Goal: Check status: Check status

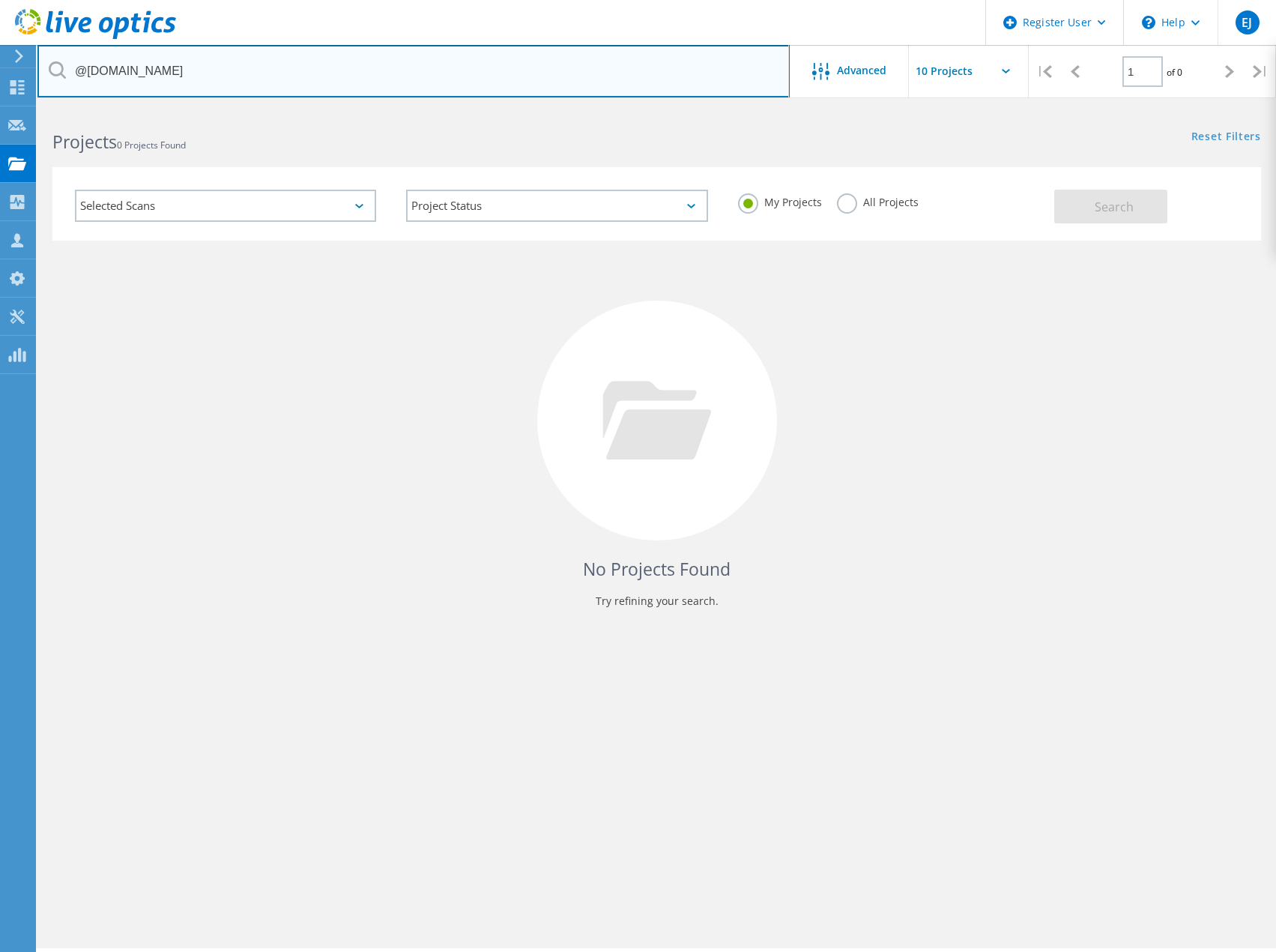
click at [127, 76] on input "@cmhhamilton.com" at bounding box center [414, 71] width 753 height 52
paste input "2904164"
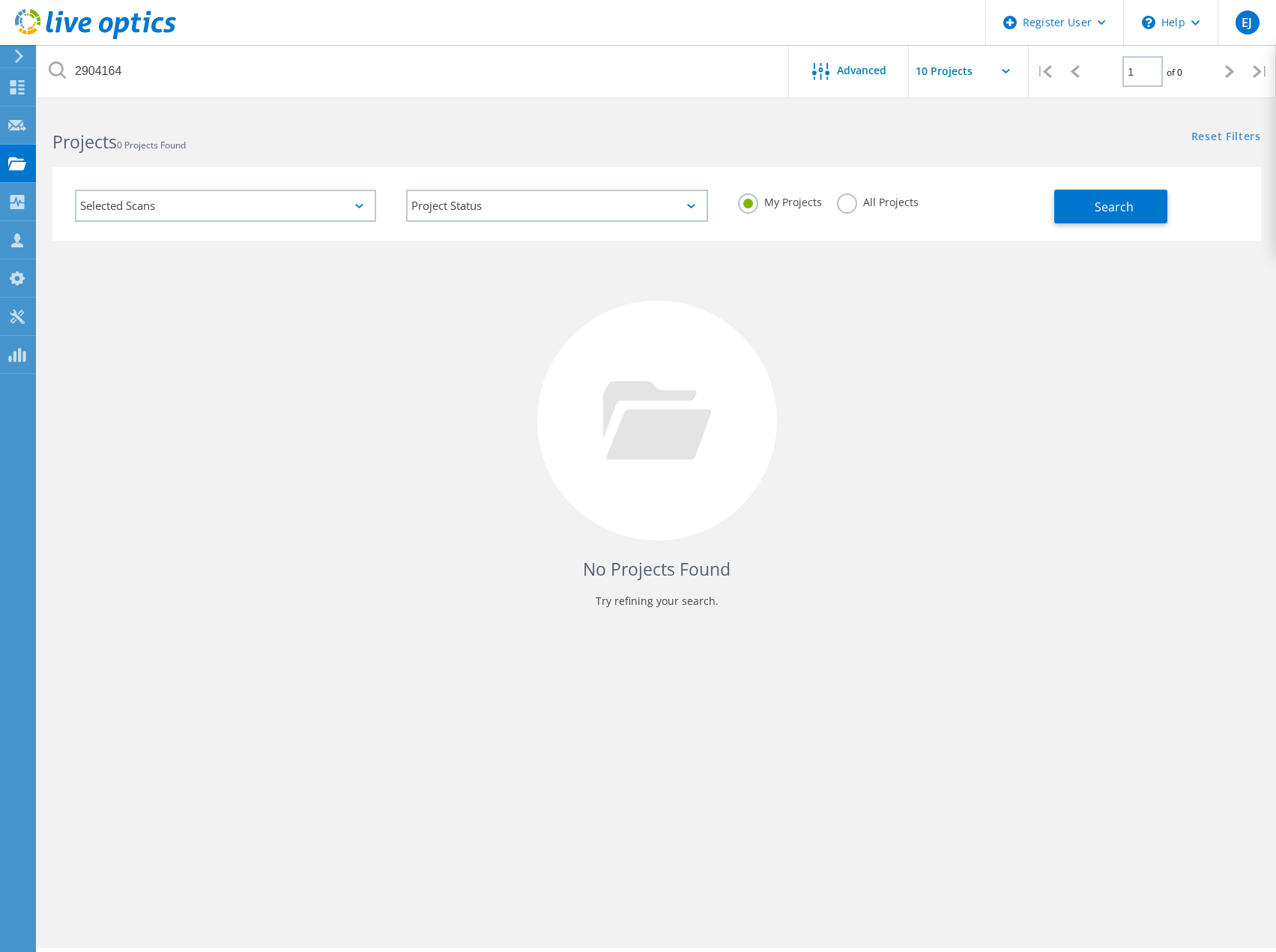
click at [850, 206] on label "All Projects" at bounding box center [878, 201] width 81 height 15
click at [0, 0] on input "All Projects" at bounding box center [0, 0] width 0 height 0
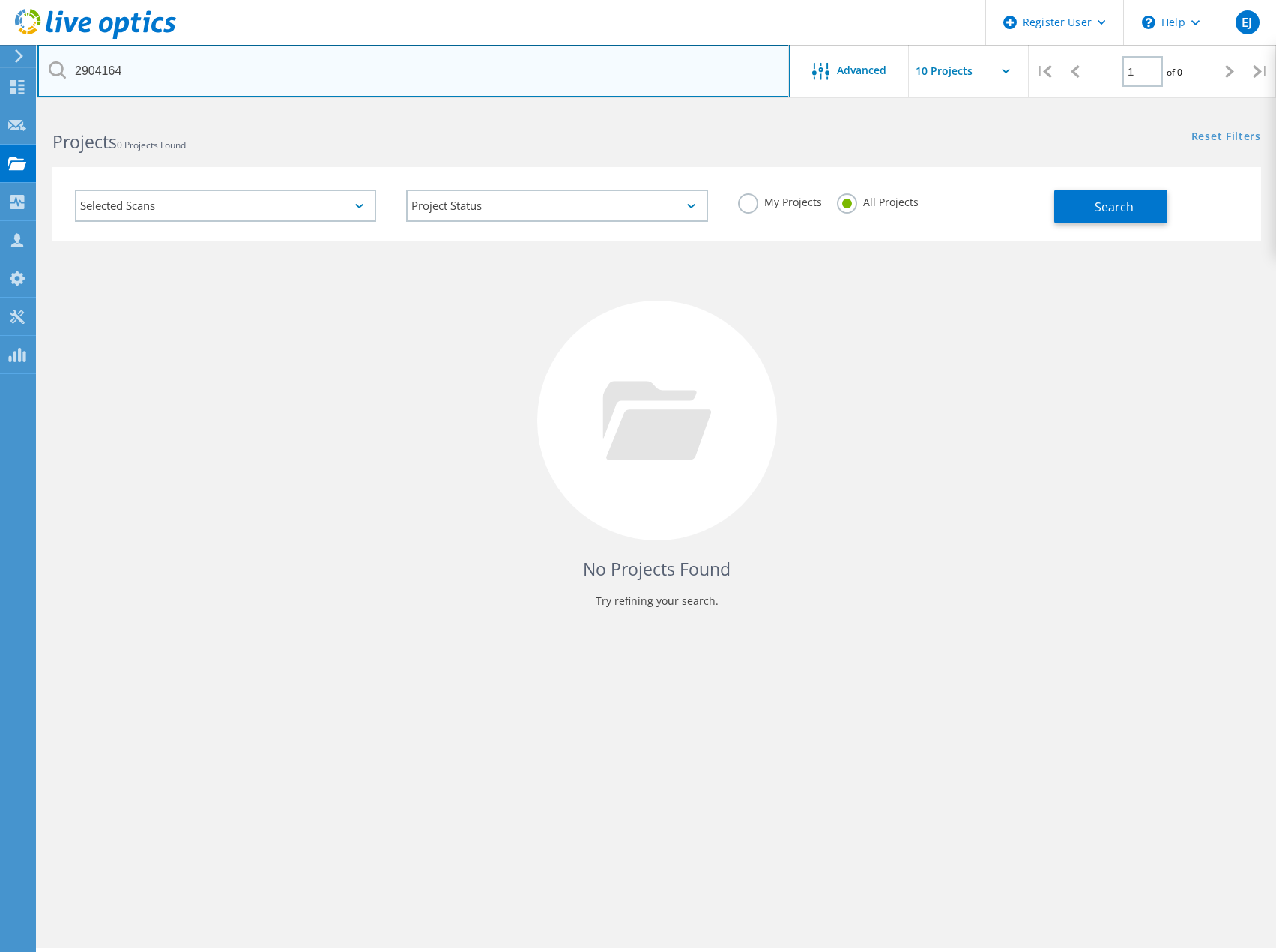
click at [573, 78] on input "2904164" at bounding box center [414, 71] width 753 height 52
type input "2904164"
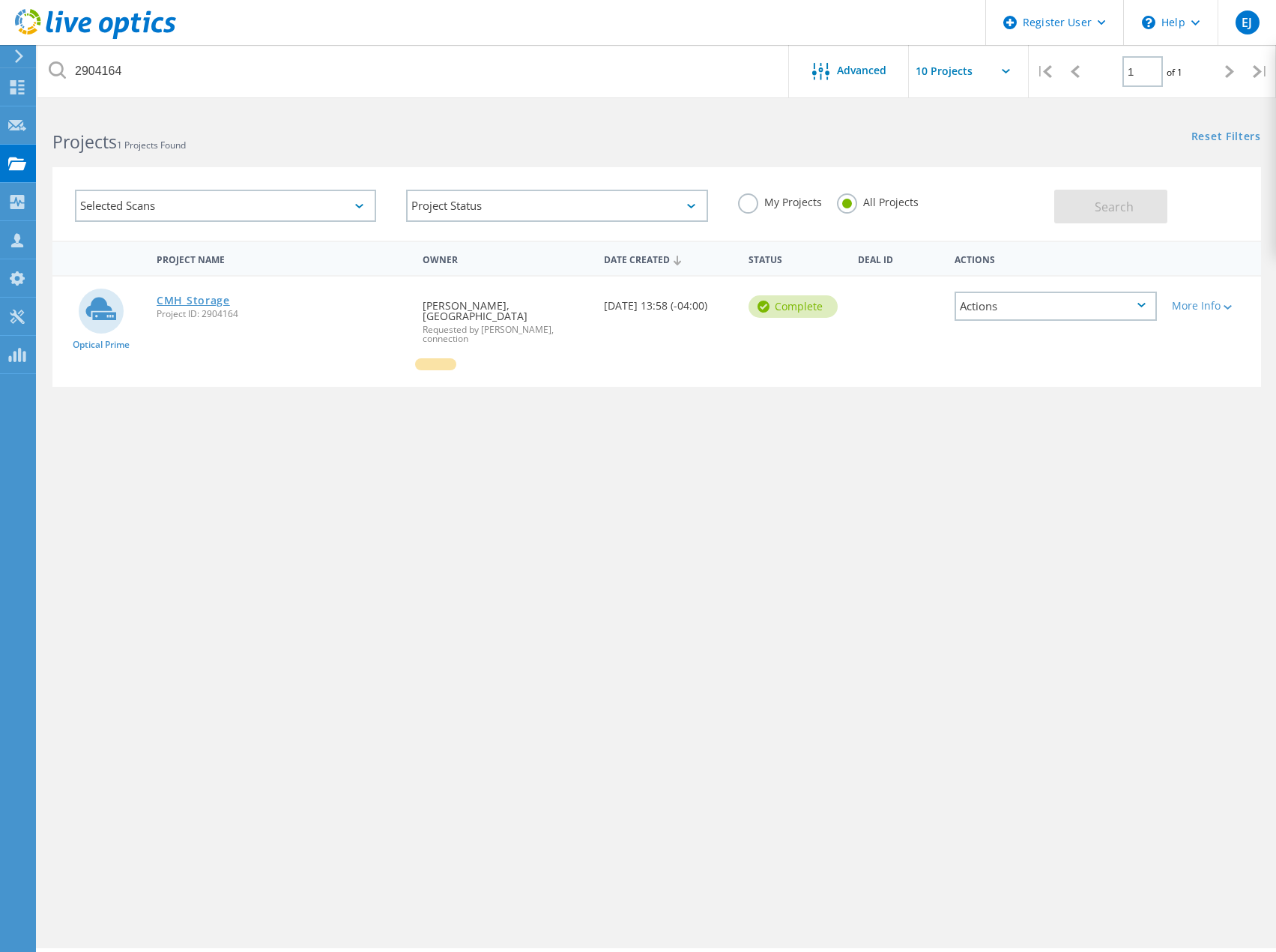
click at [187, 300] on link "CMH Storage" at bounding box center [193, 300] width 73 height 10
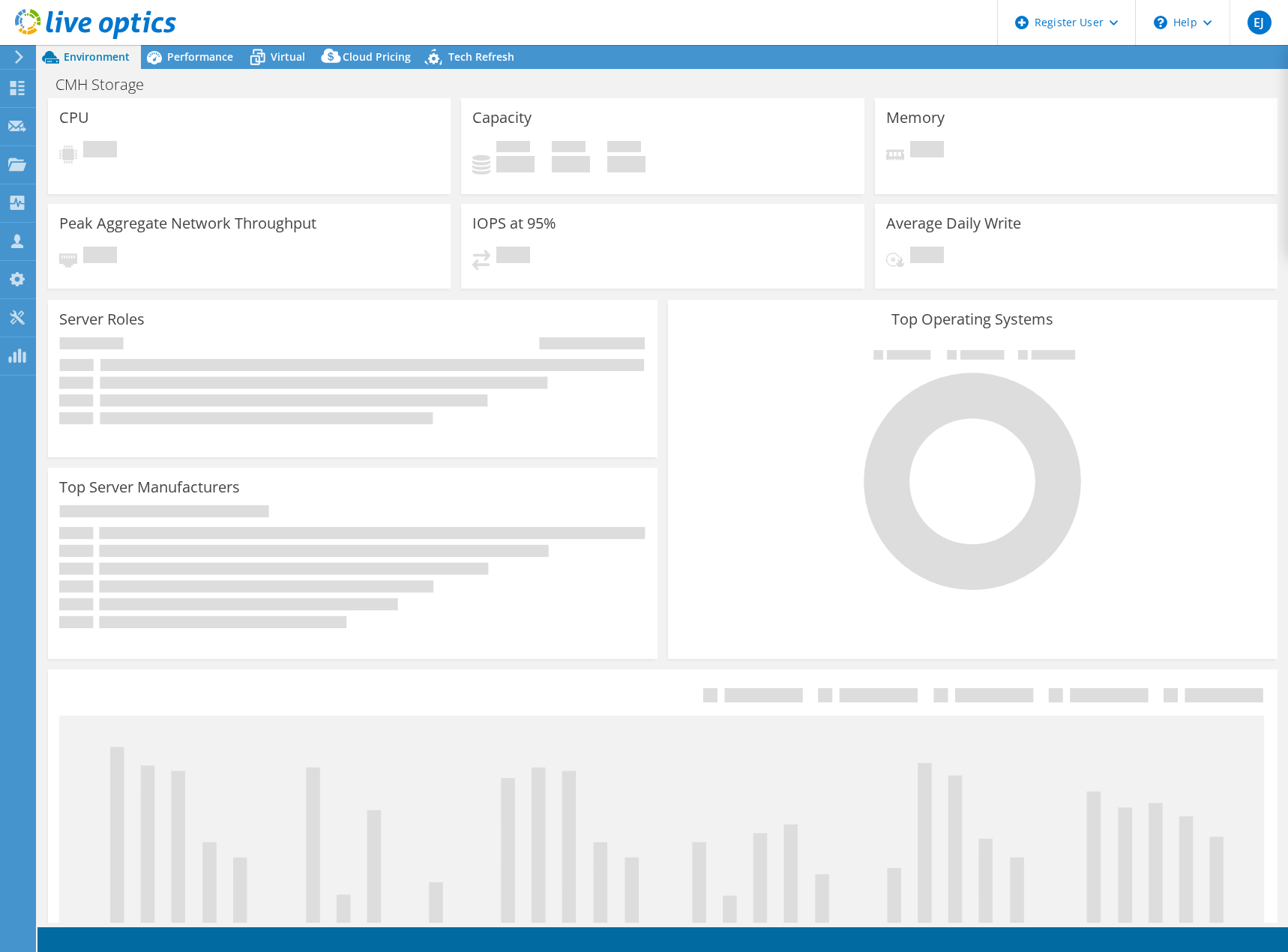
select select "USD"
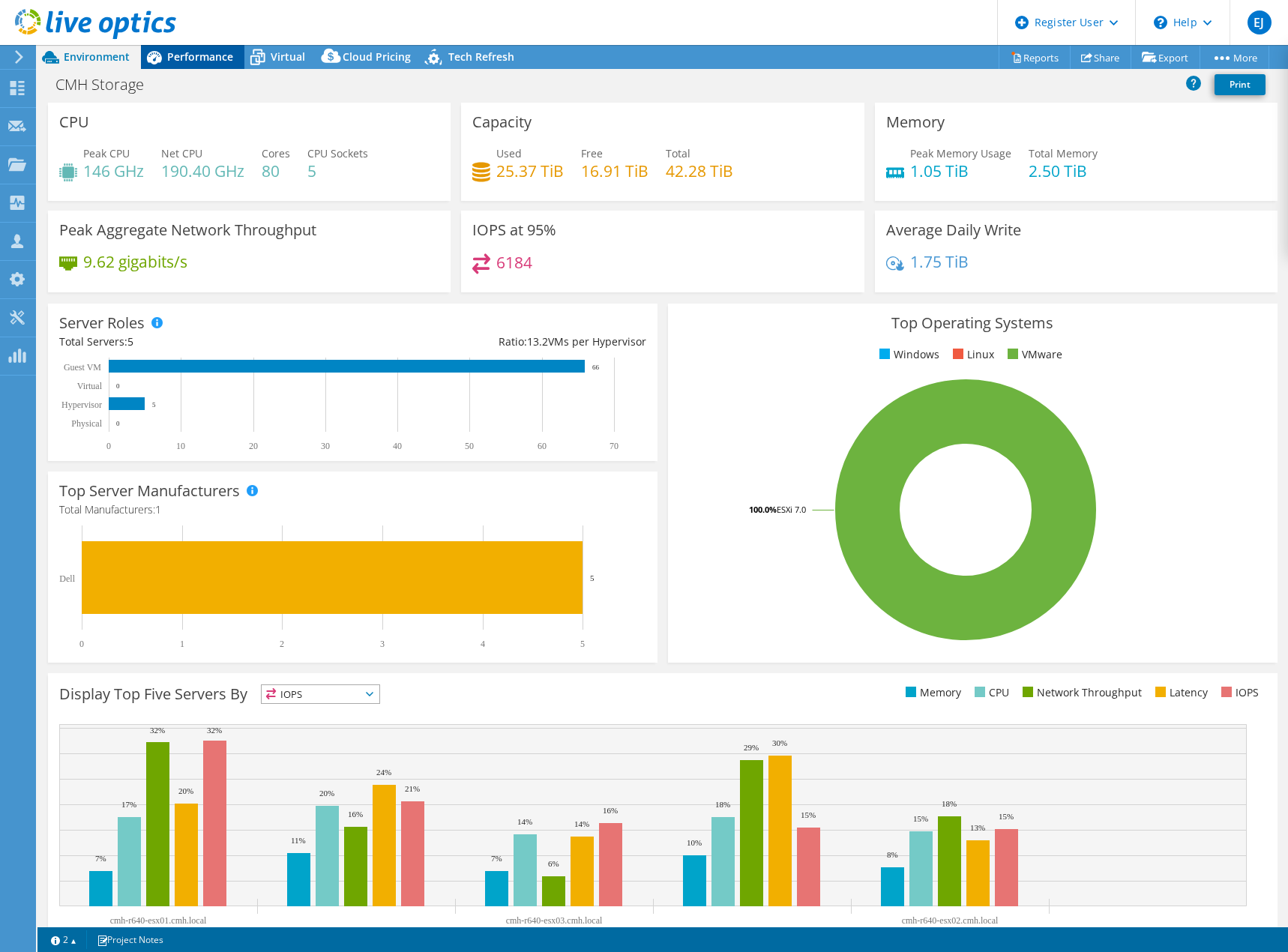
click at [193, 57] on span "Performance" at bounding box center [200, 56] width 66 height 15
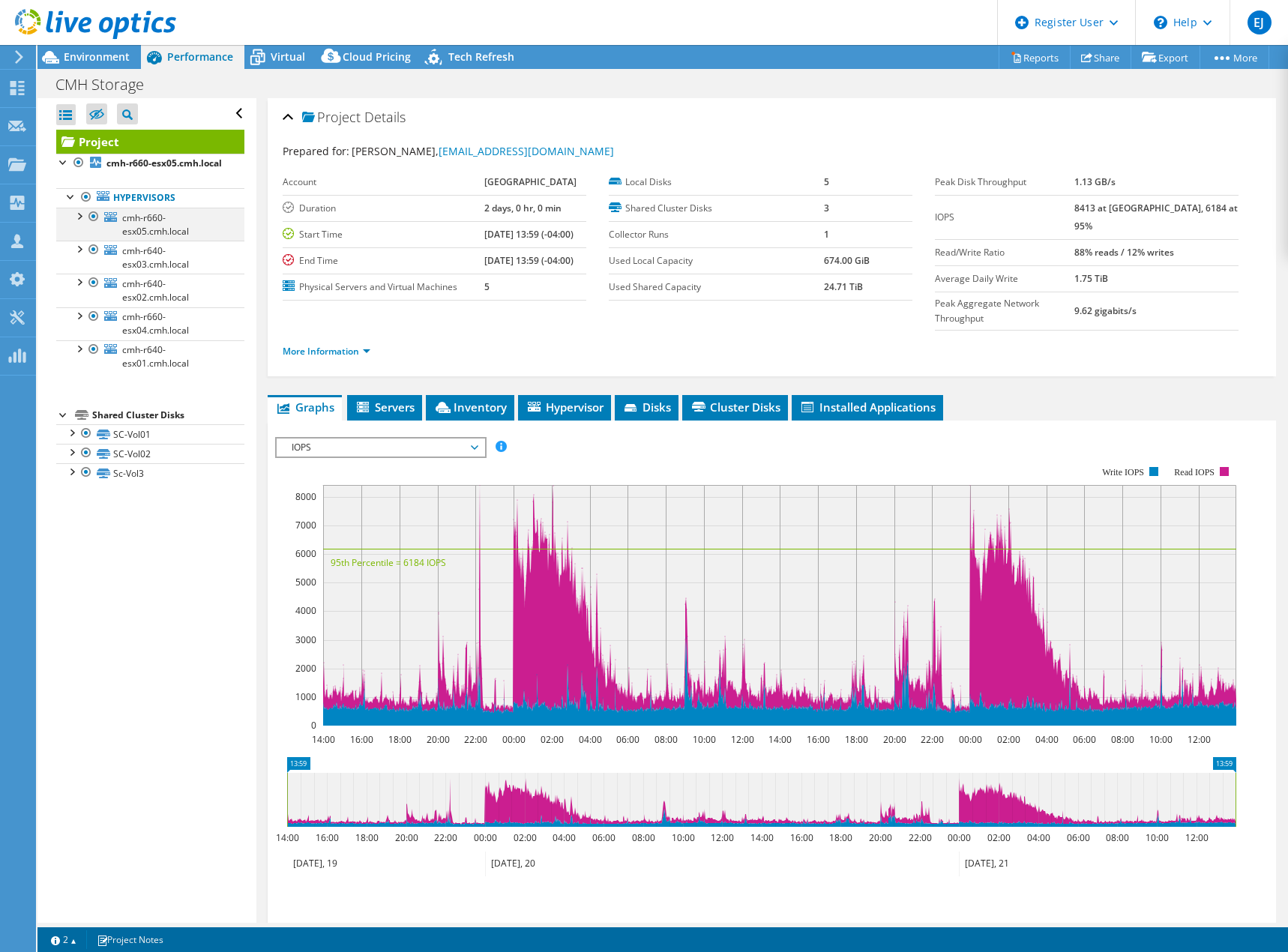
click at [78, 222] on div at bounding box center [78, 215] width 15 height 15
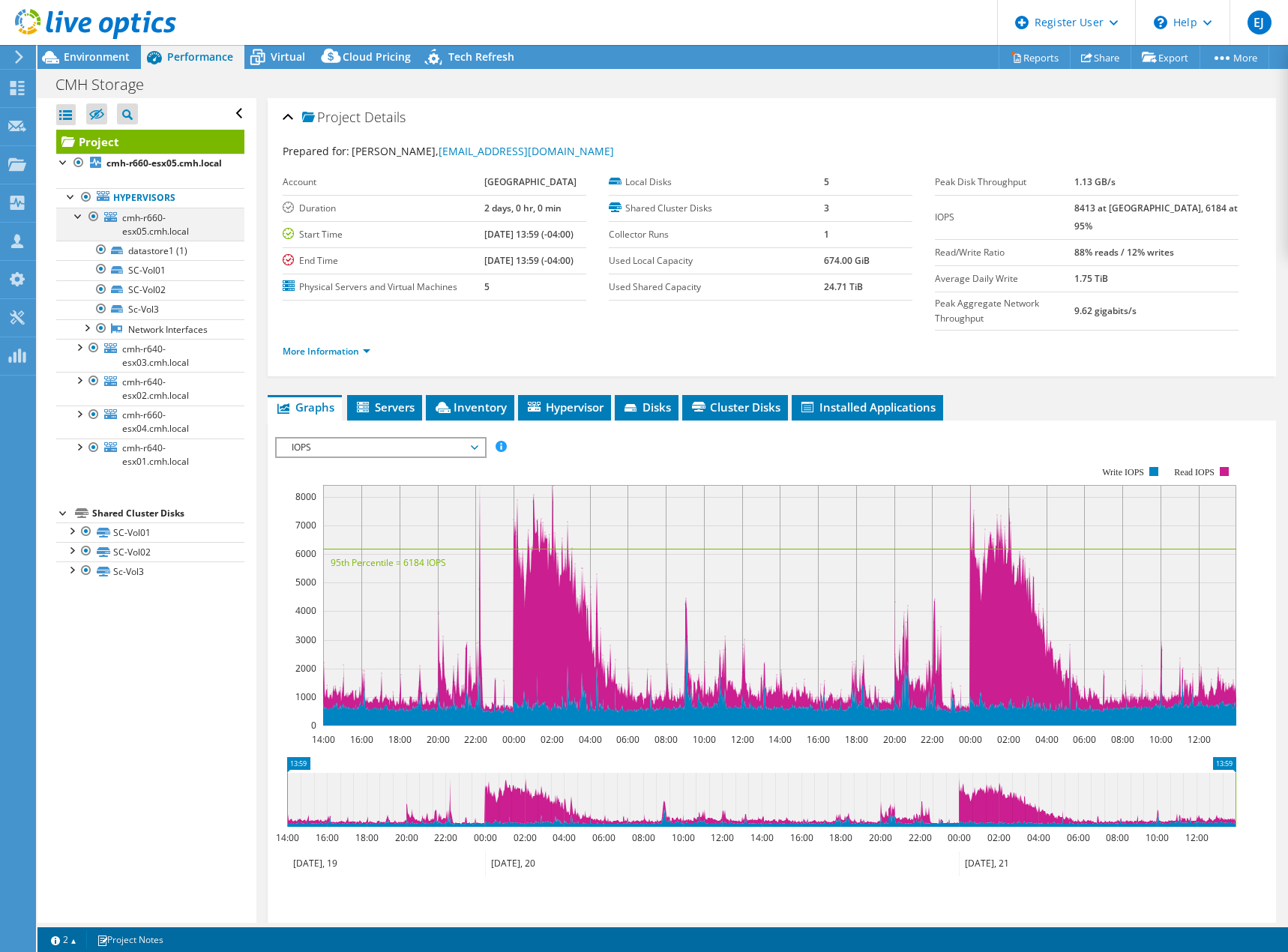
click at [76, 222] on div at bounding box center [78, 215] width 15 height 15
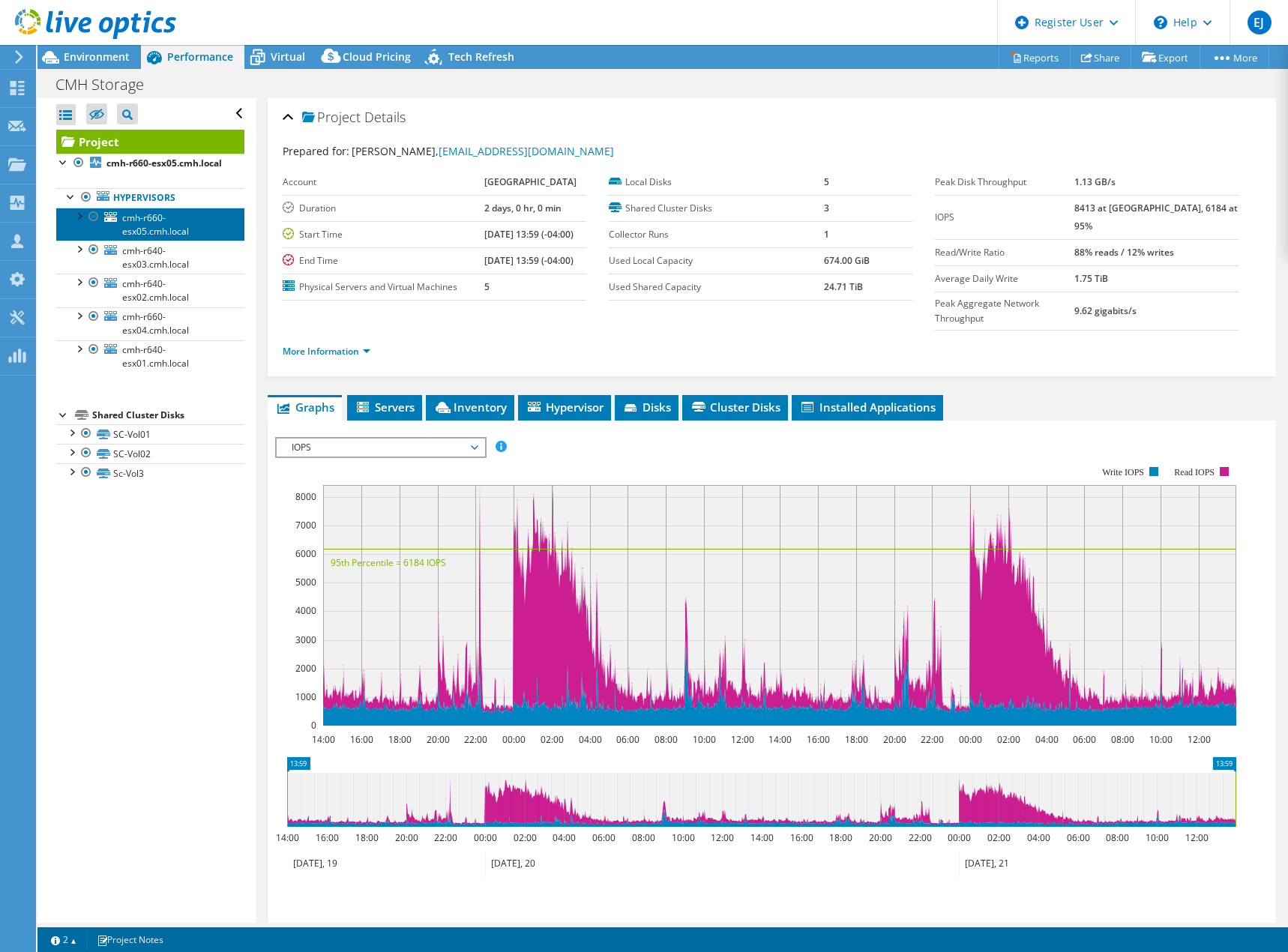
click at [169, 238] on span "cmh-r660-esx05.cmh.local" at bounding box center [156, 224] width 67 height 27
